Goal: Task Accomplishment & Management: Manage account settings

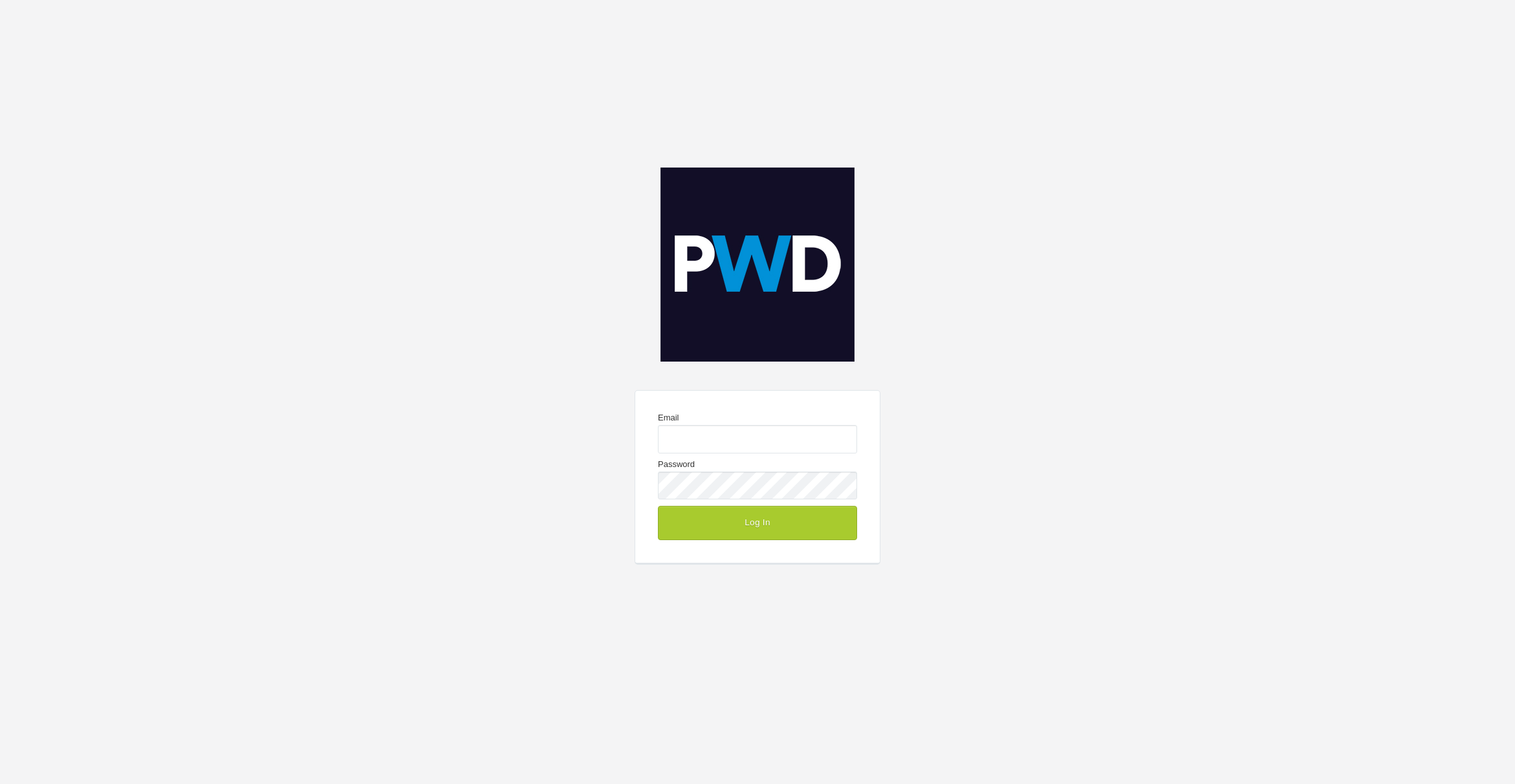
type input "chris@pwd.com.au"
click at [792, 524] on button "Log In" at bounding box center [757, 522] width 199 height 34
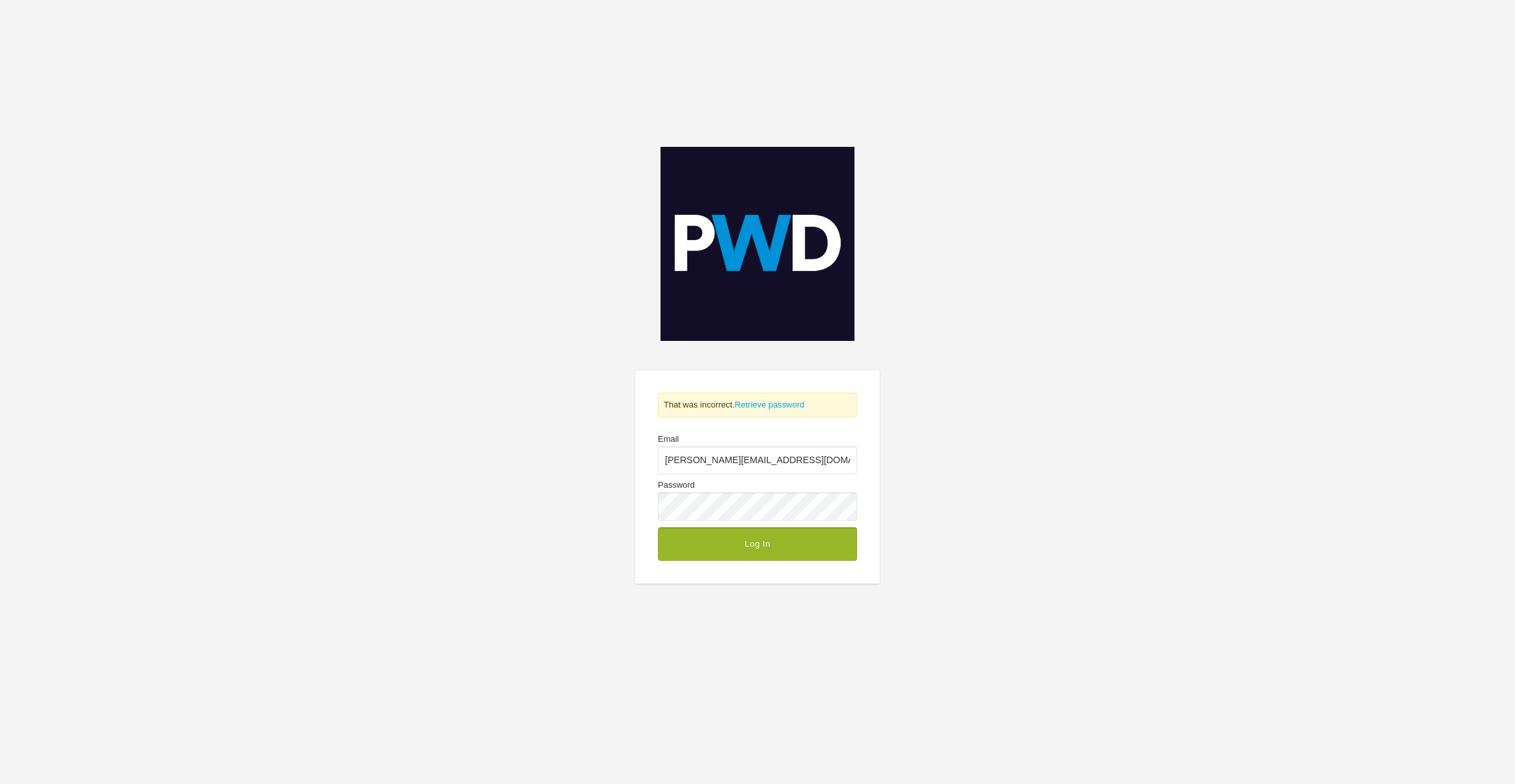
click at [787, 549] on button "Log In" at bounding box center [757, 544] width 199 height 34
click at [1081, 224] on div "That was incorrect. Retrieve password Email chris@pwd.com.au Password Log In" at bounding box center [757, 392] width 1515 height 784
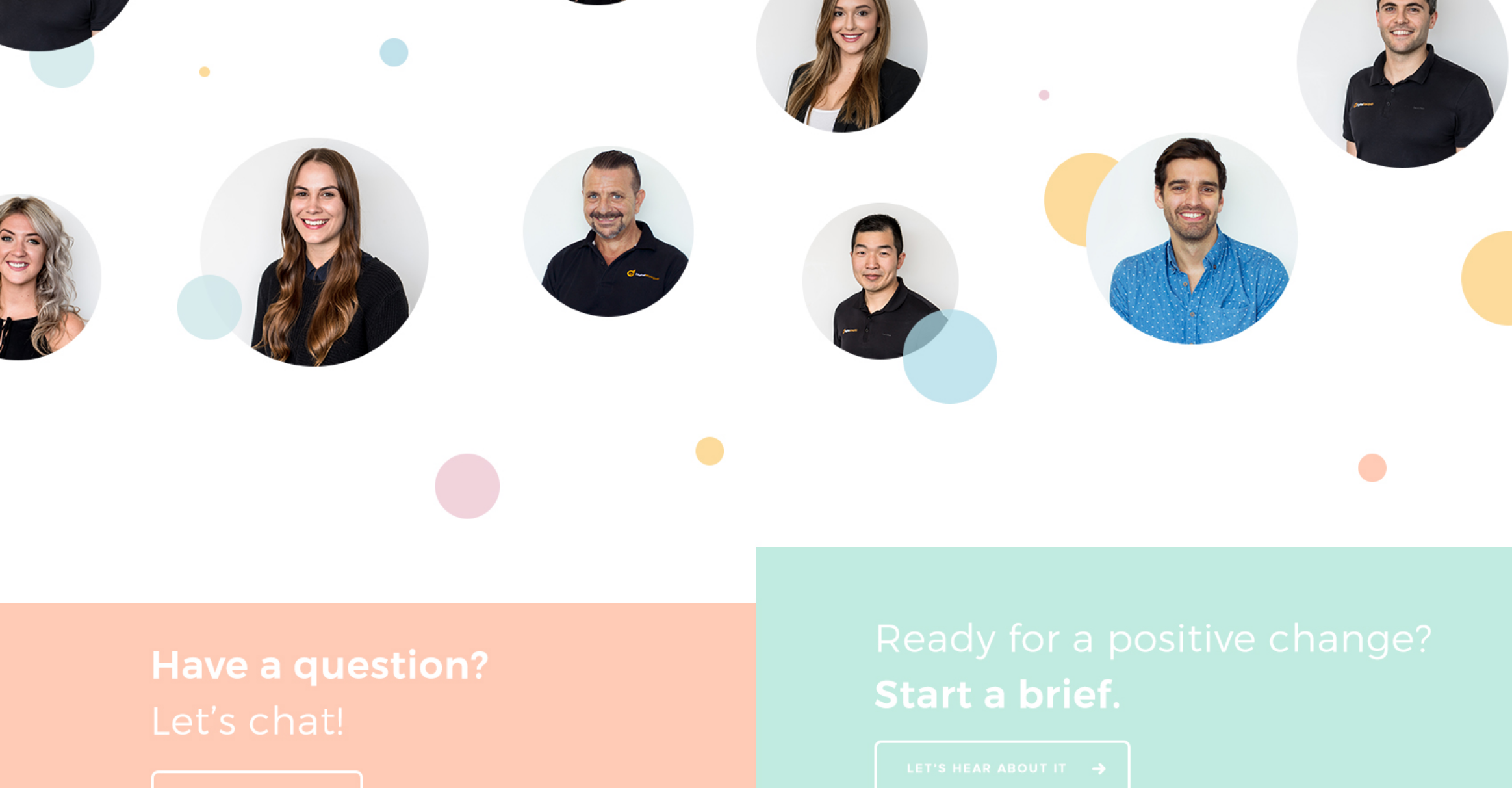
scroll to position [3581, 0]
